Goal: Information Seeking & Learning: Check status

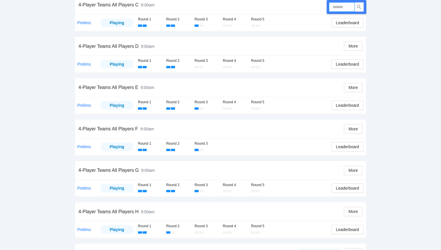
scroll to position [204, 0]
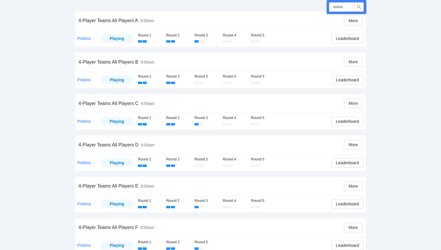
scroll to position [35, 0]
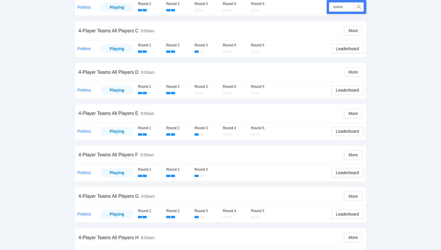
scroll to position [187, 0]
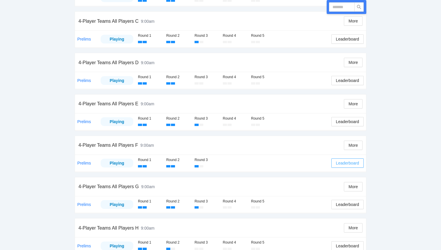
click at [346, 164] on span "Leaderboard" at bounding box center [347, 163] width 23 height 6
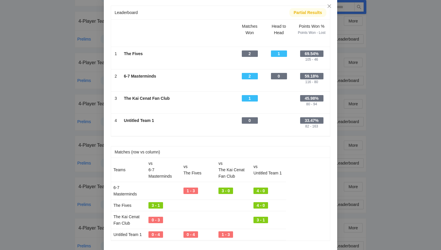
scroll to position [0, 0]
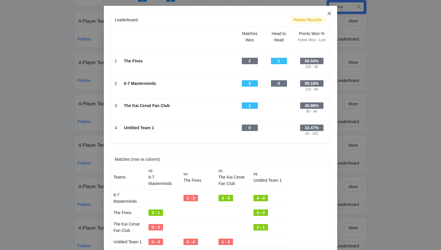
click at [331, 14] on icon "close" at bounding box center [329, 13] width 5 height 5
